Goal: Information Seeking & Learning: Learn about a topic

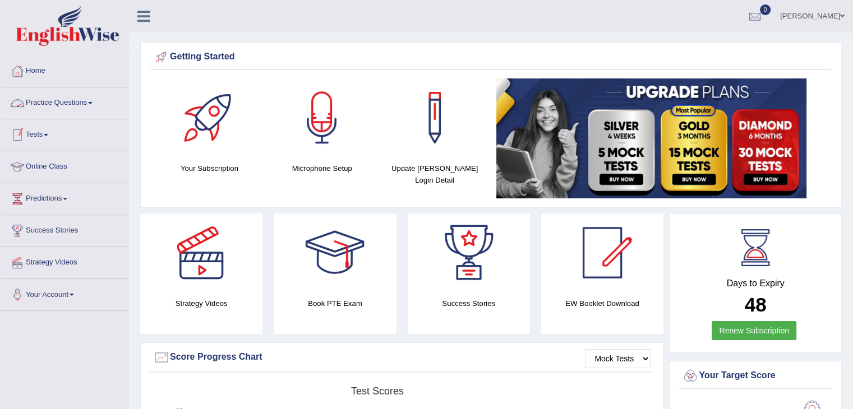
click at [78, 101] on link "Practice Questions" at bounding box center [65, 101] width 128 height 28
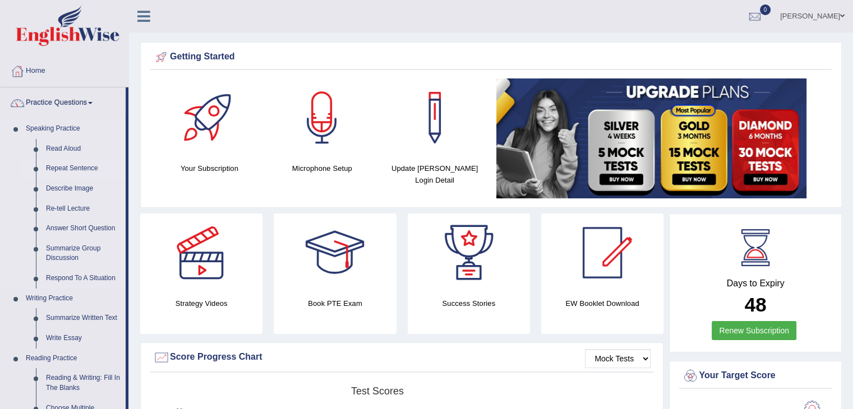
click at [85, 167] on link "Repeat Sentence" at bounding box center [83, 169] width 85 height 20
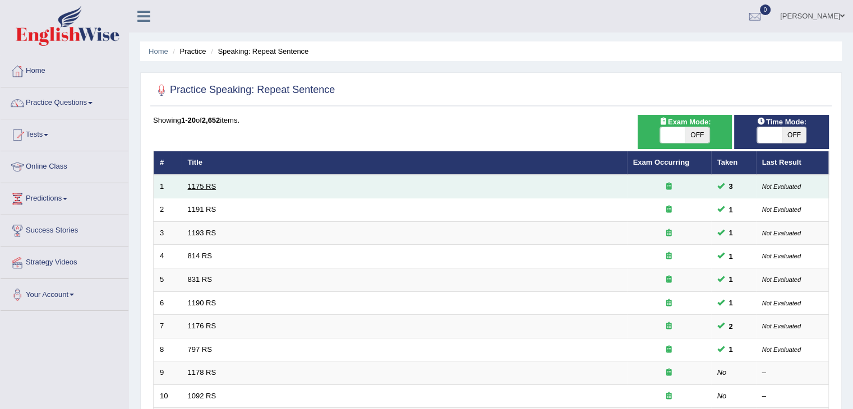
click at [205, 184] on link "1175 RS" at bounding box center [202, 186] width 29 height 8
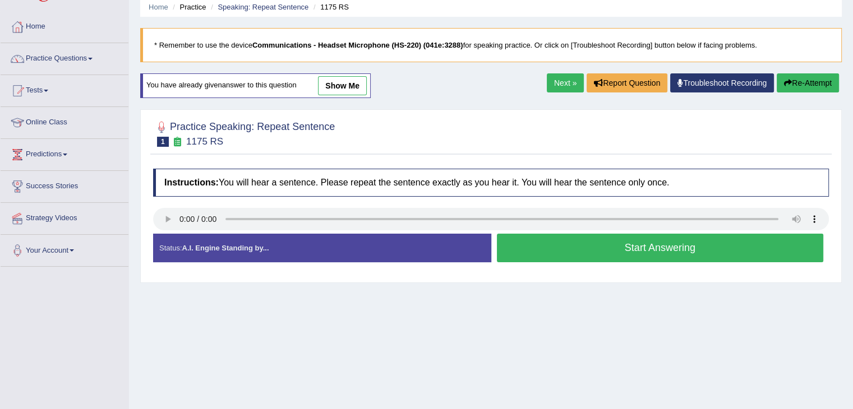
scroll to position [56, 0]
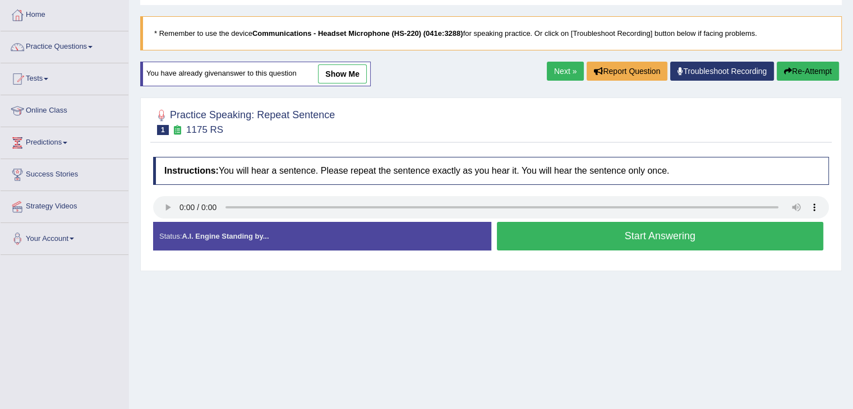
click at [583, 236] on button "Start Answering" at bounding box center [660, 236] width 327 height 29
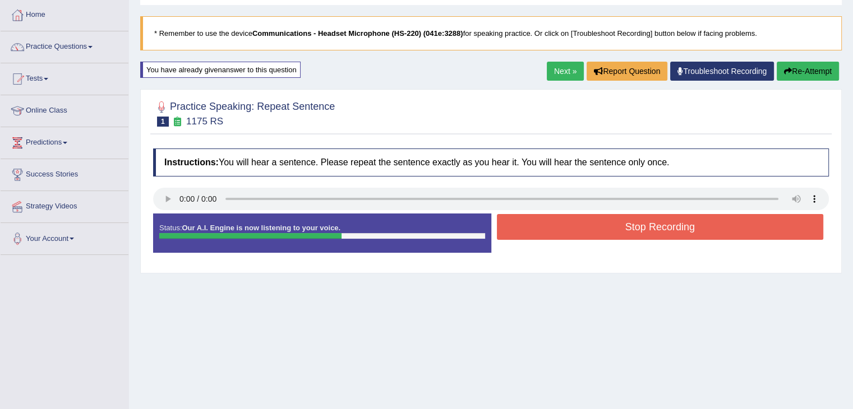
click at [584, 234] on button "Stop Recording" at bounding box center [660, 227] width 327 height 26
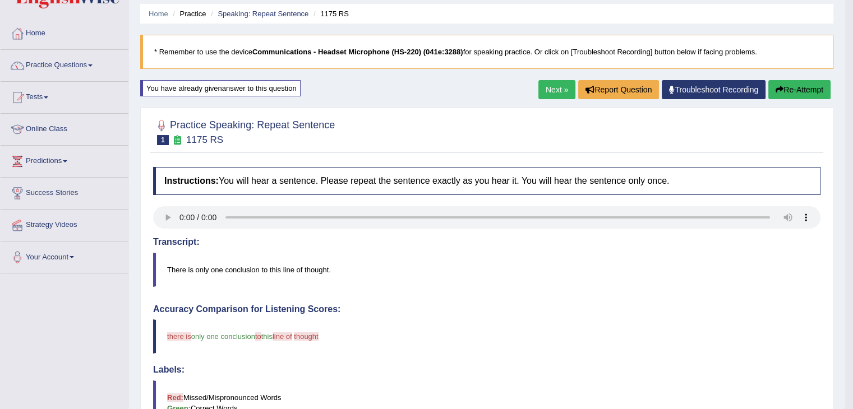
scroll to position [29, 0]
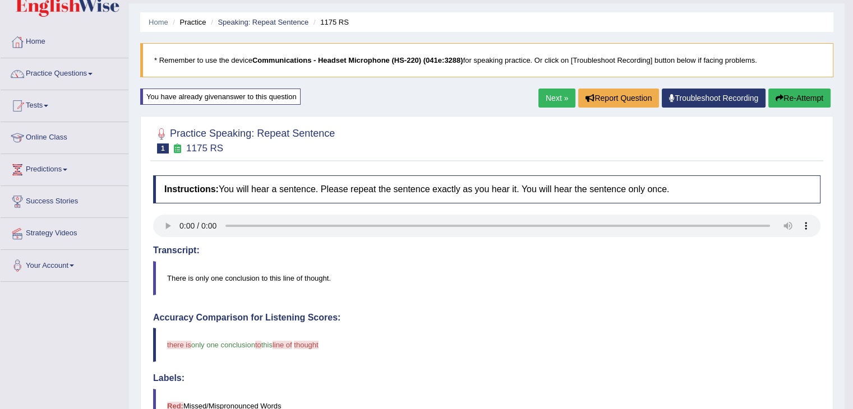
click at [790, 100] on button "Re-Attempt" at bounding box center [799, 98] width 62 height 19
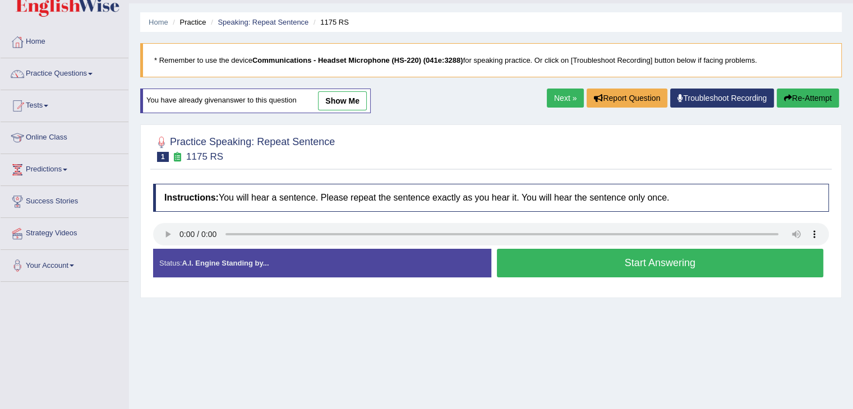
click at [619, 262] on button "Start Answering" at bounding box center [660, 263] width 327 height 29
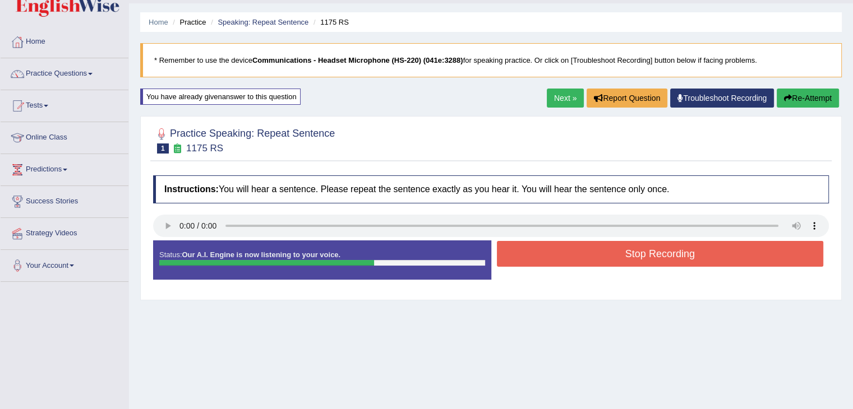
click at [590, 254] on button "Stop Recording" at bounding box center [660, 254] width 327 height 26
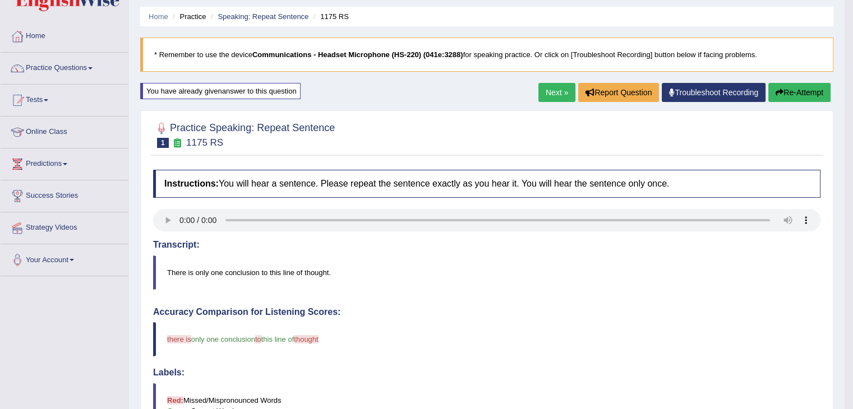
scroll to position [16, 0]
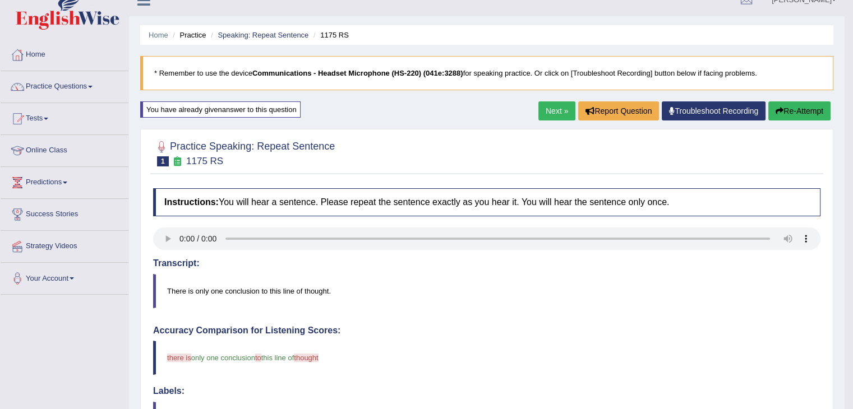
click at [554, 112] on link "Next »" at bounding box center [556, 110] width 37 height 19
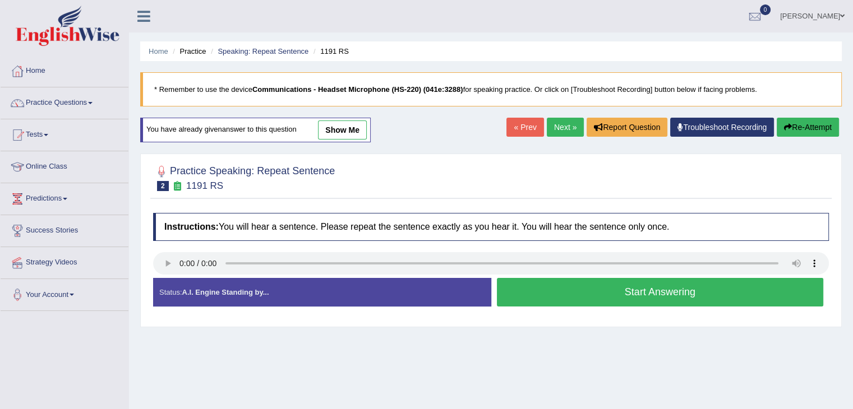
click at [556, 128] on link "Next »" at bounding box center [565, 127] width 37 height 19
click at [601, 294] on button "Start Answering" at bounding box center [660, 292] width 327 height 29
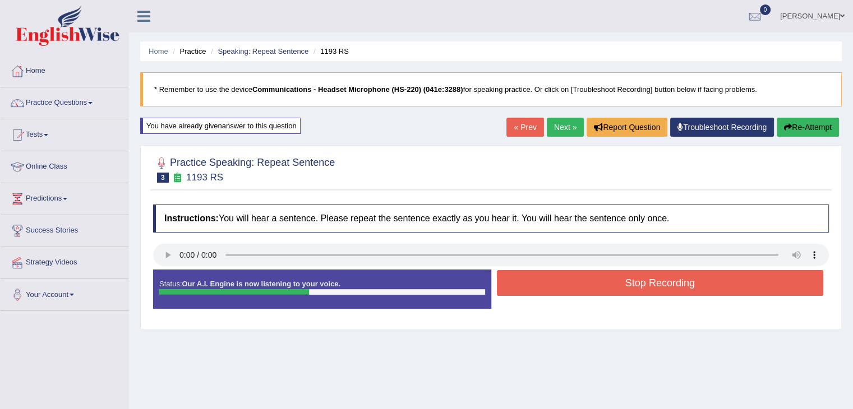
click at [610, 281] on button "Stop Recording" at bounding box center [660, 283] width 327 height 26
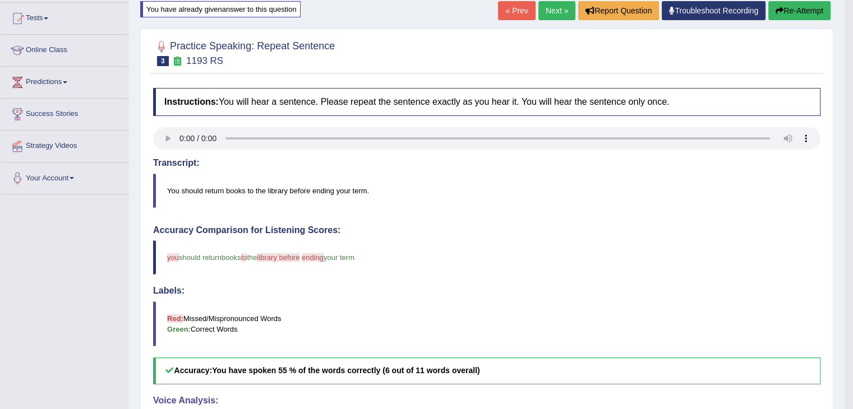
scroll to position [112, 0]
